Goal: Information Seeking & Learning: Learn about a topic

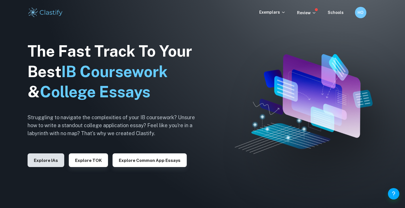
drag, startPoint x: 0, startPoint y: 0, endPoint x: 44, endPoint y: 162, distance: 167.9
click at [44, 162] on button "Explore IAs" at bounding box center [46, 160] width 37 height 14
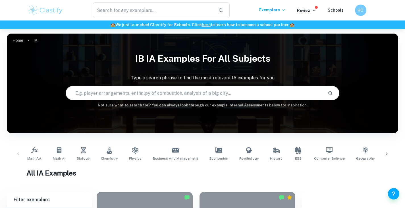
click at [93, 98] on input "text" at bounding box center [195, 93] width 258 height 16
click at [111, 146] on link "Chemistry" at bounding box center [109, 153] width 21 height 19
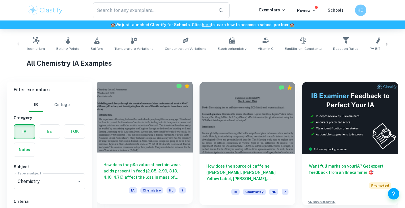
scroll to position [142, 0]
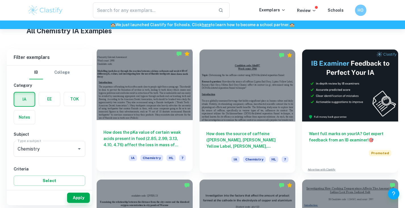
click at [126, 112] on div at bounding box center [145, 84] width 96 height 72
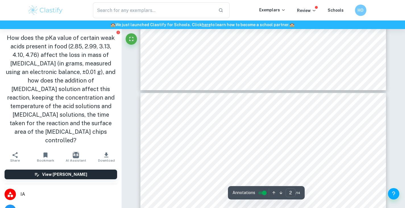
type input "3"
